Goal: Check status: Check status

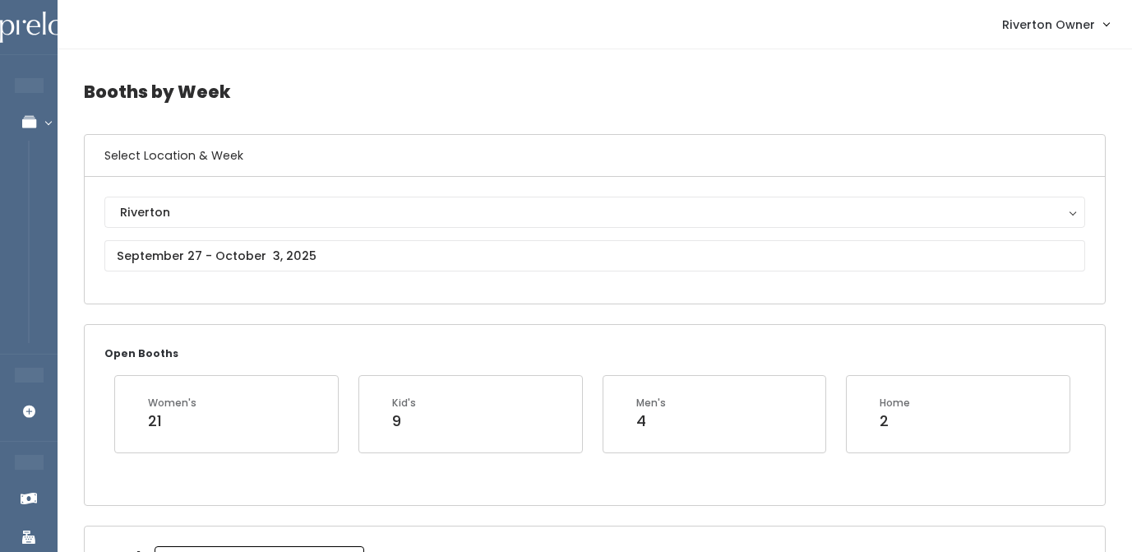
scroll to position [150, 0]
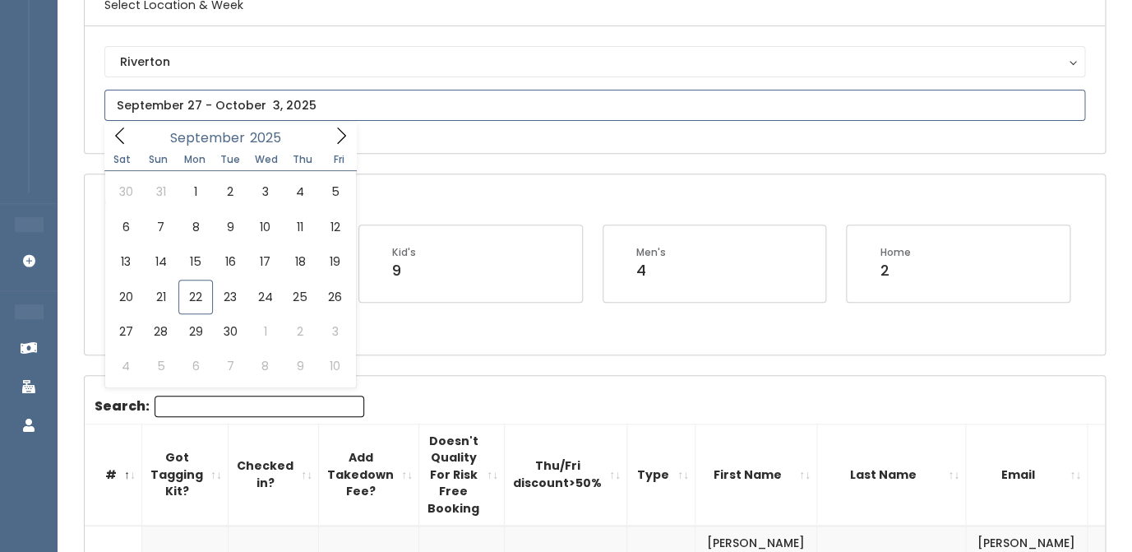
click at [316, 107] on input "text" at bounding box center [594, 105] width 981 height 31
type input "September 20 to September 26"
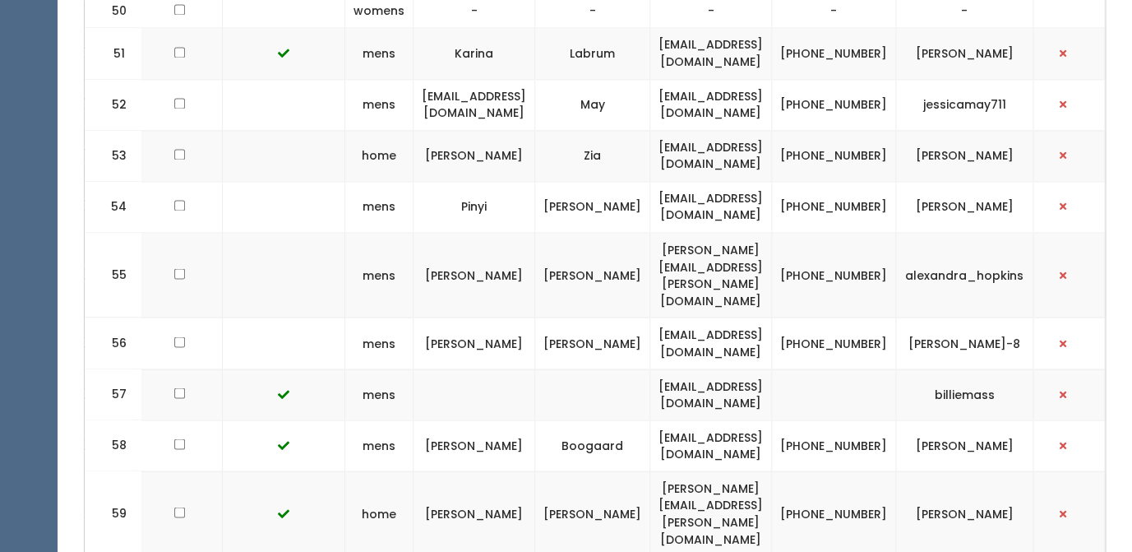
scroll to position [3298, 0]
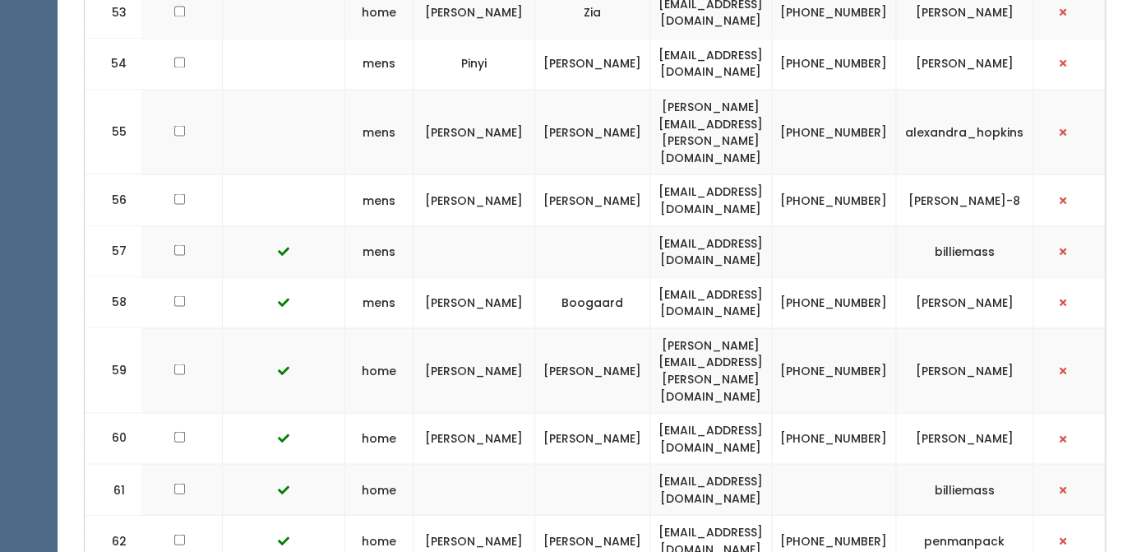
drag, startPoint x: 105, startPoint y: 327, endPoint x: 1037, endPoint y: 428, distance: 937.1
